Goal: Task Accomplishment & Management: Manage account settings

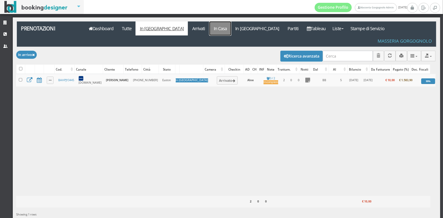
click at [209, 26] on link "In Casa" at bounding box center [220, 28] width 22 height 14
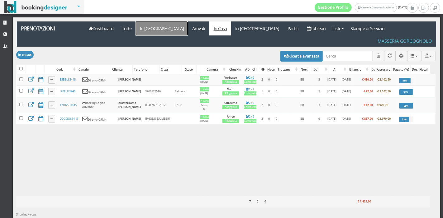
click at [147, 27] on link "In [GEOGRAPHIC_DATA]" at bounding box center [161, 28] width 52 height 14
